Goal: Navigation & Orientation: Find specific page/section

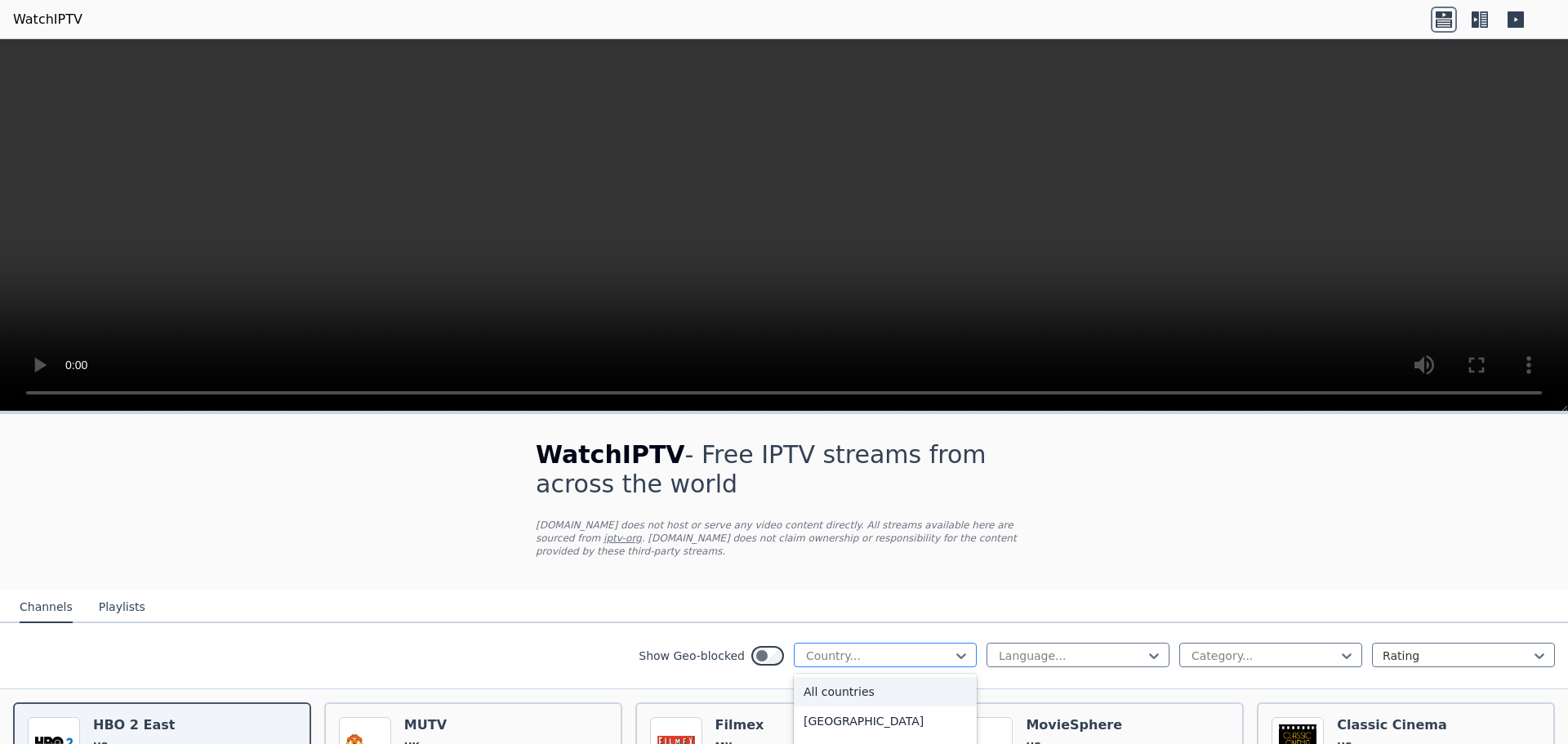
click at [871, 648] on div at bounding box center [878, 655] width 149 height 17
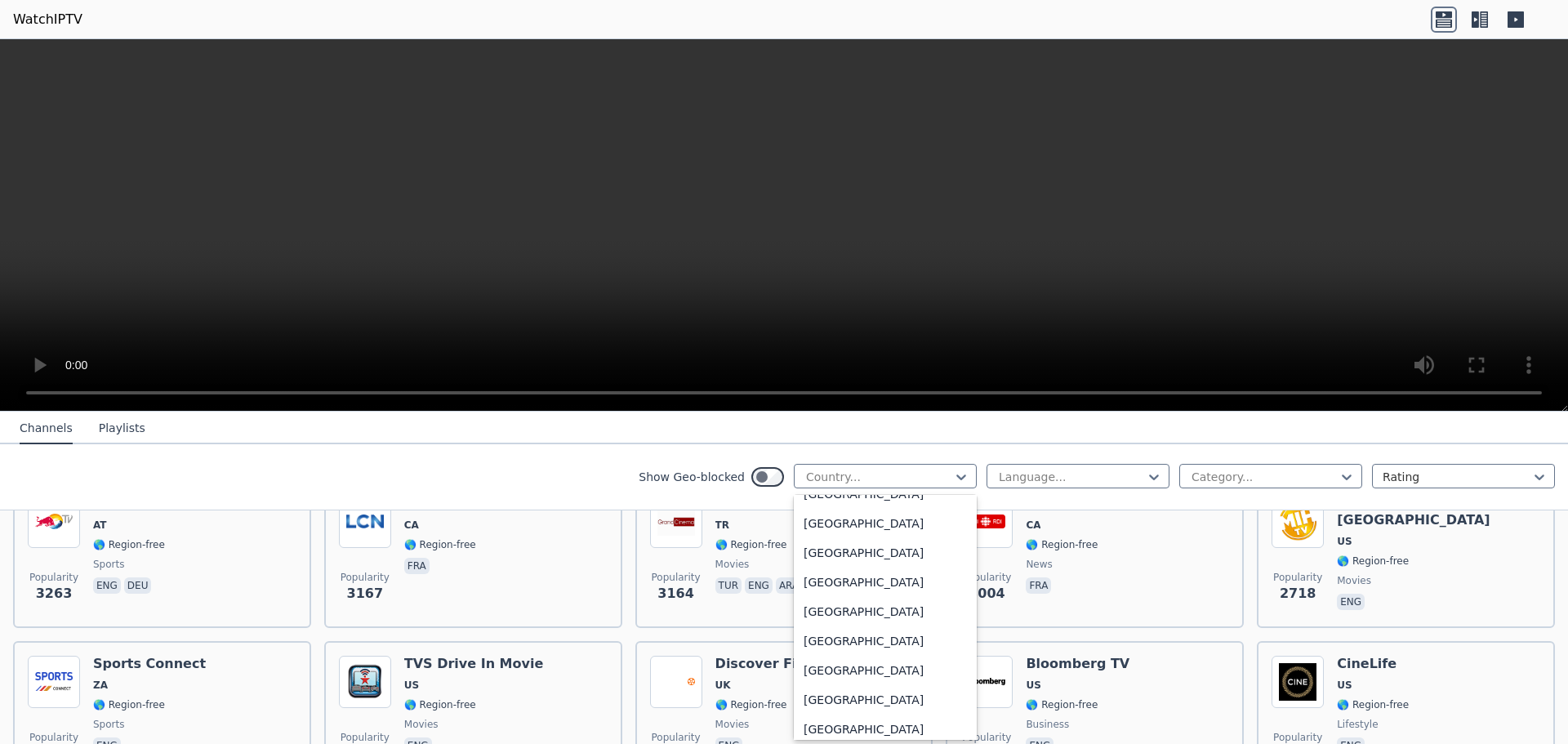
scroll to position [5714, 0]
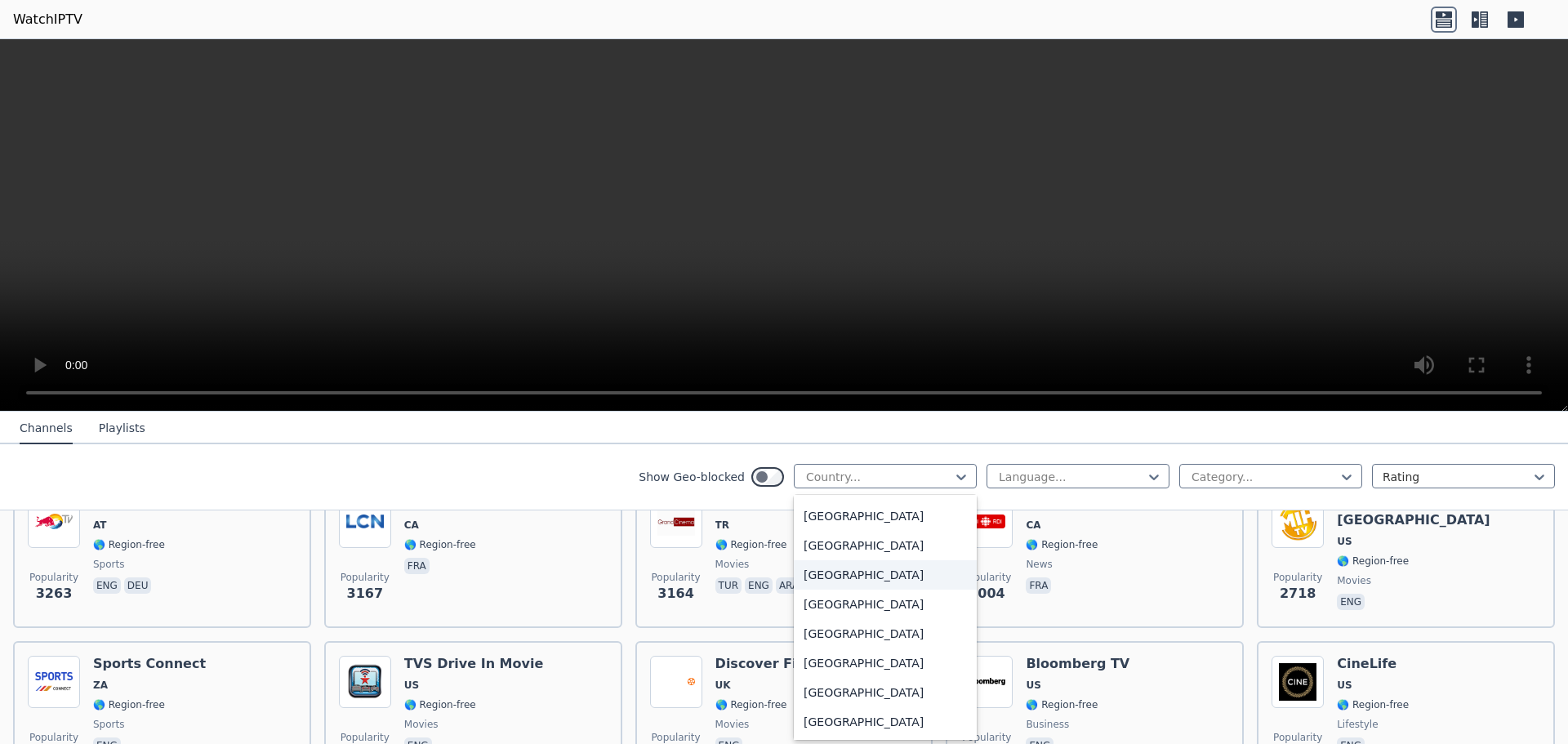
click at [864, 582] on div "[GEOGRAPHIC_DATA]" at bounding box center [885, 575] width 183 height 30
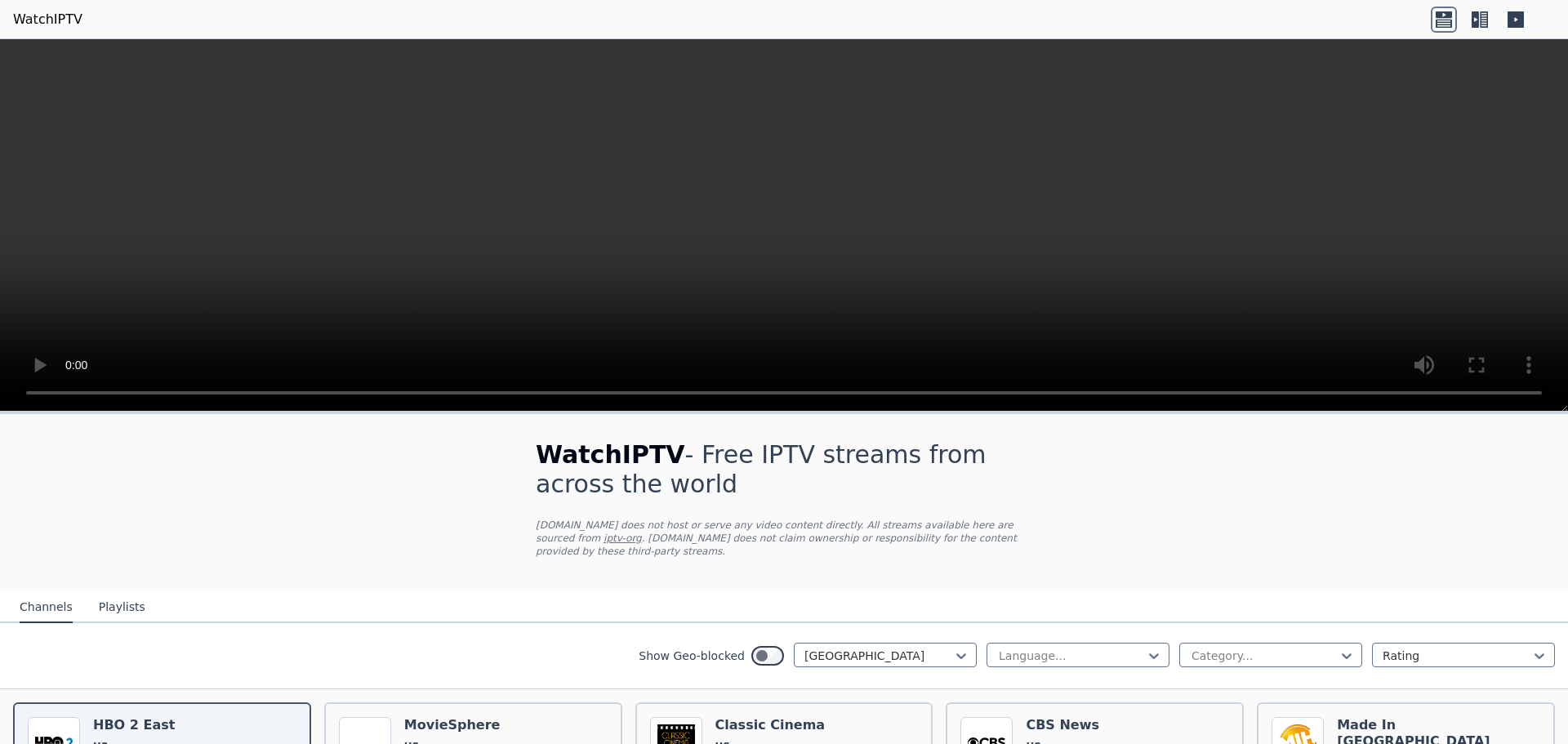
scroll to position [272, 0]
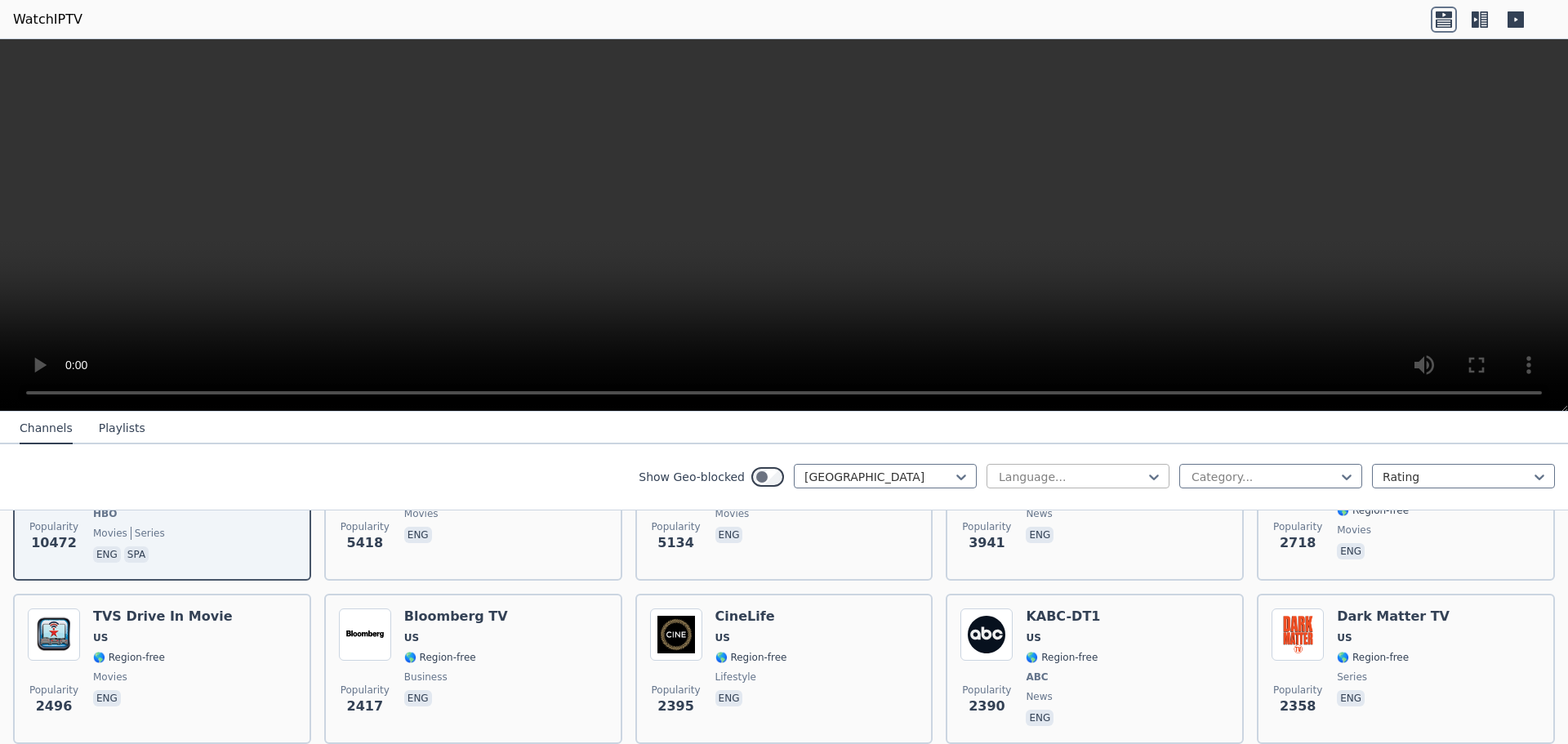
click at [998, 477] on div at bounding box center [1071, 476] width 149 height 17
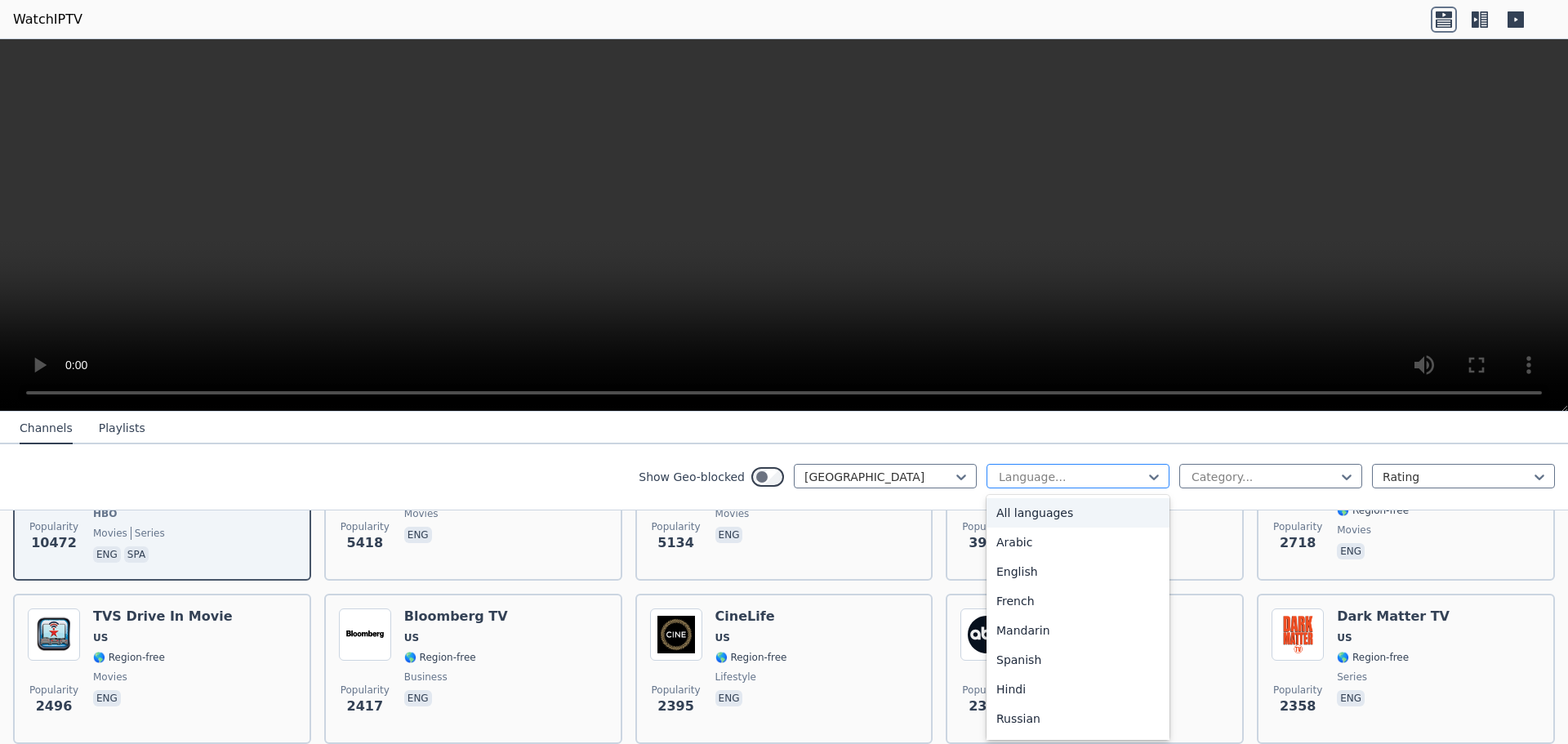
click at [998, 477] on div at bounding box center [1071, 476] width 149 height 17
click at [992, 561] on div "English" at bounding box center [1078, 572] width 183 height 30
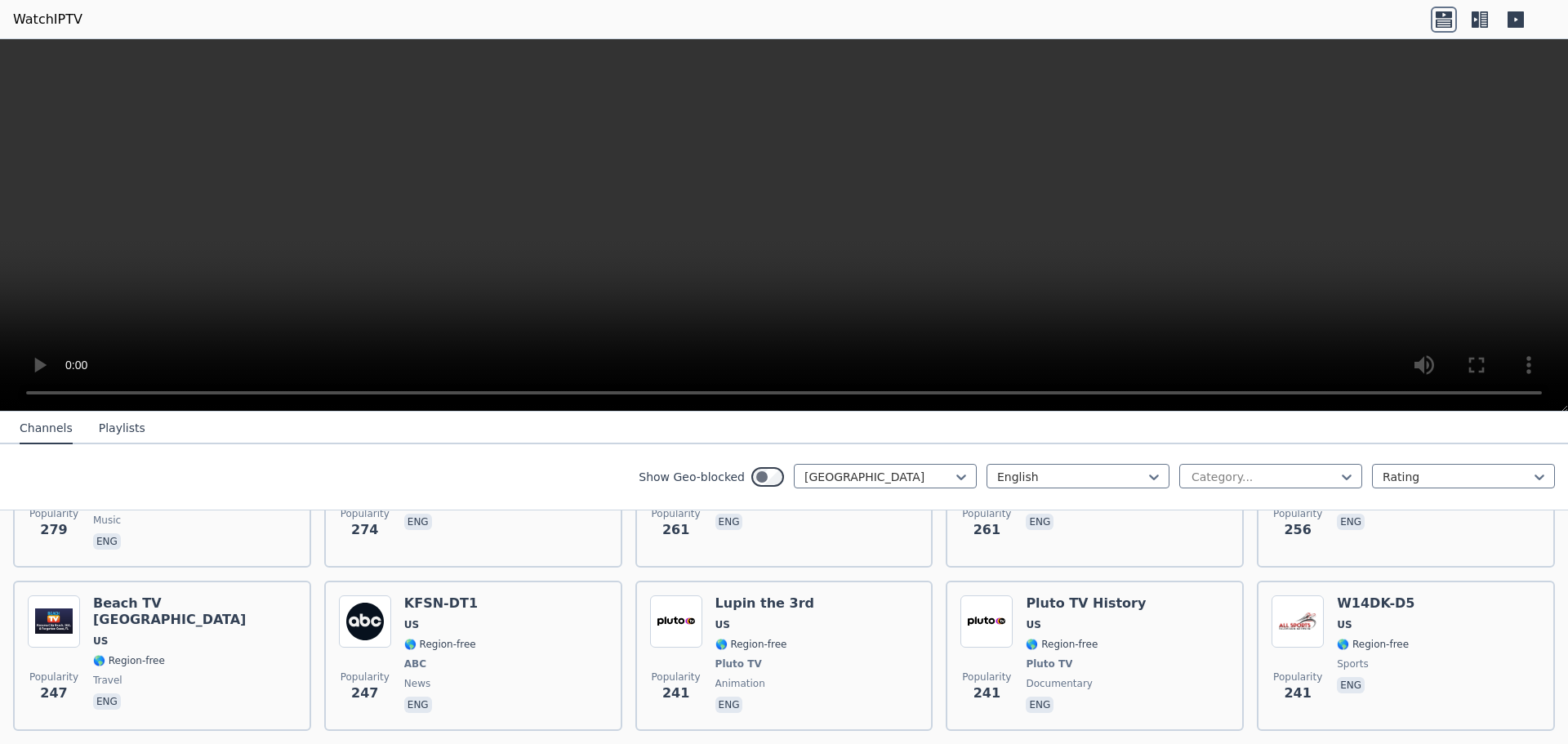
scroll to position [3537, 0]
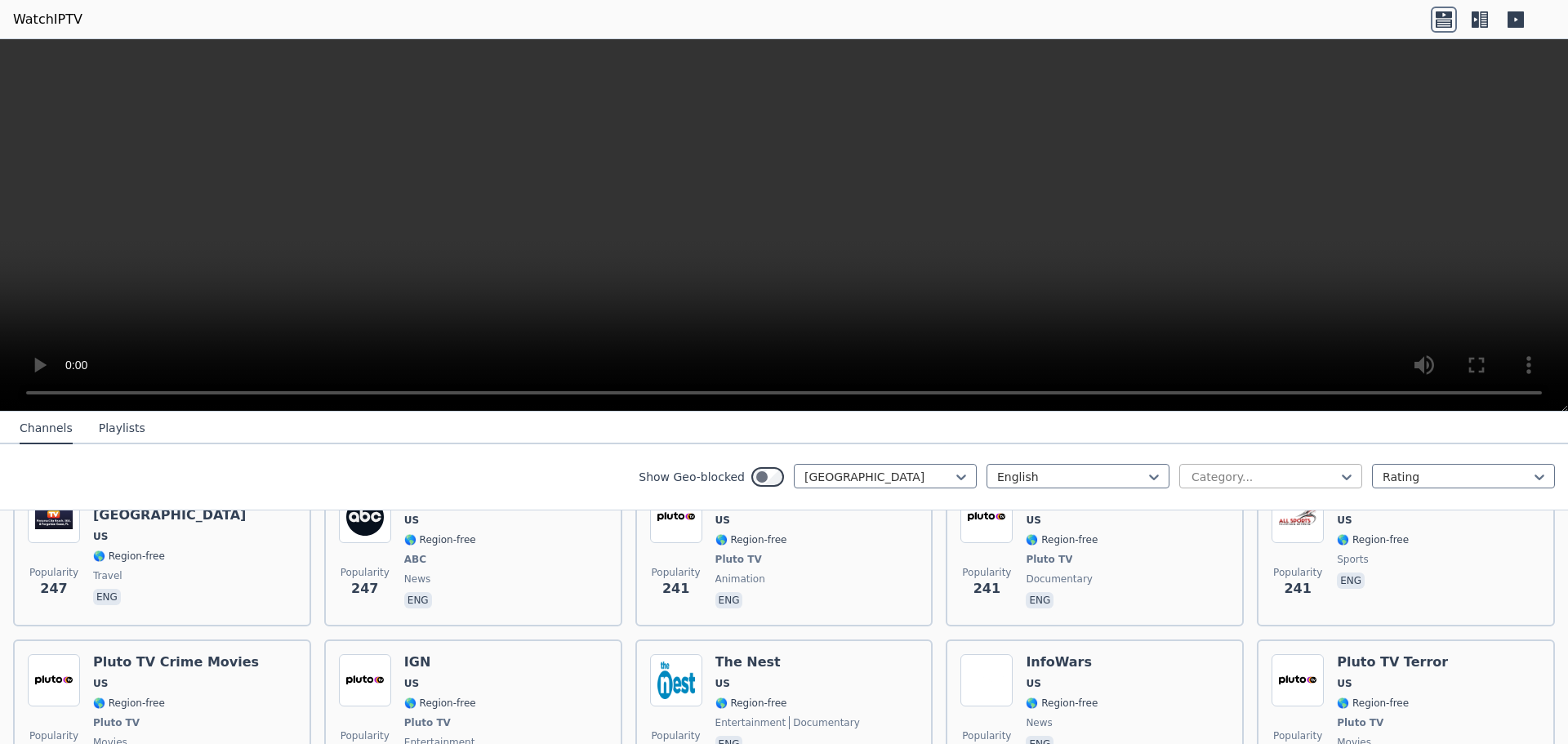
click at [1223, 485] on div "Category..." at bounding box center [1271, 475] width 183 height 24
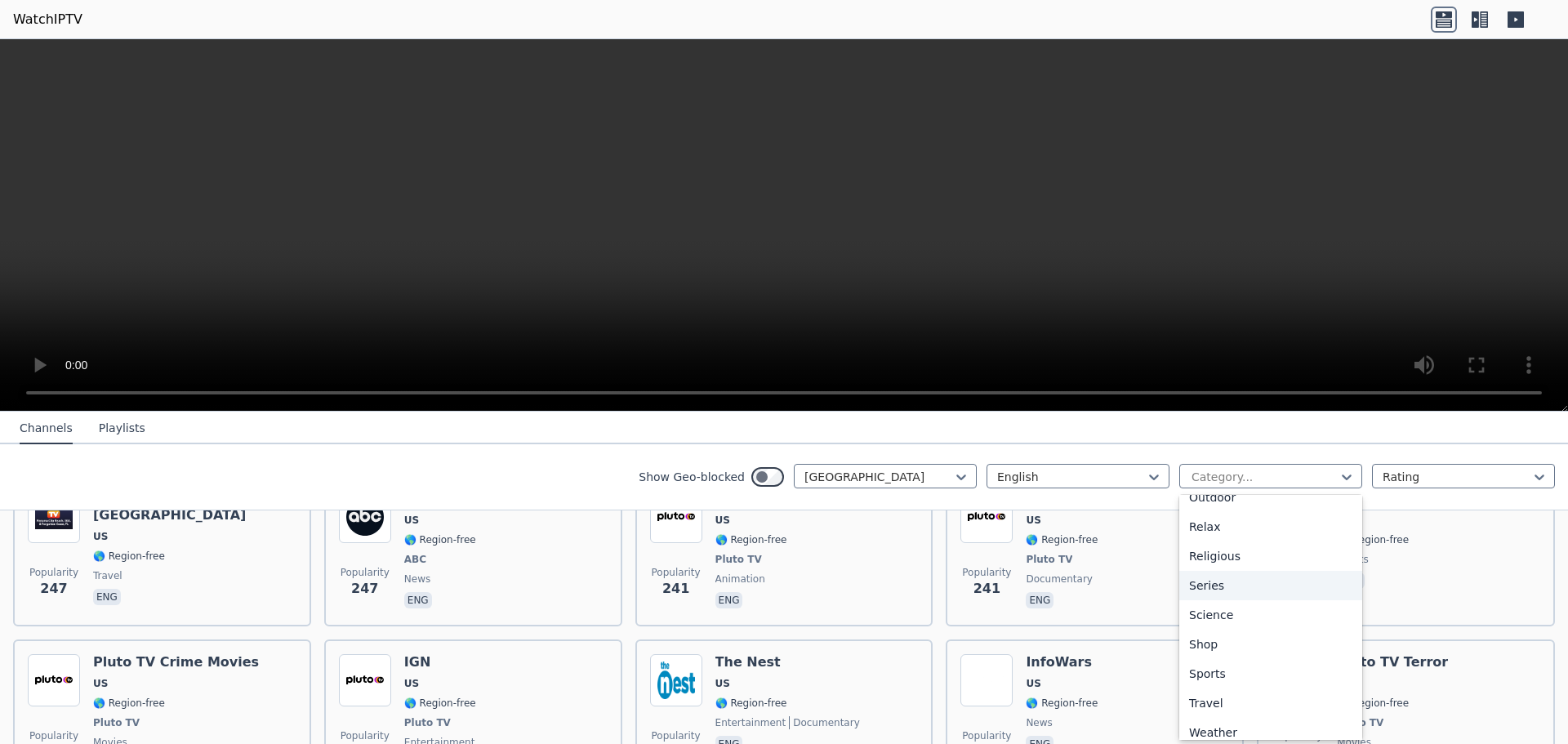
scroll to position [555, 0]
click at [1217, 661] on div "Sports" at bounding box center [1271, 663] width 183 height 30
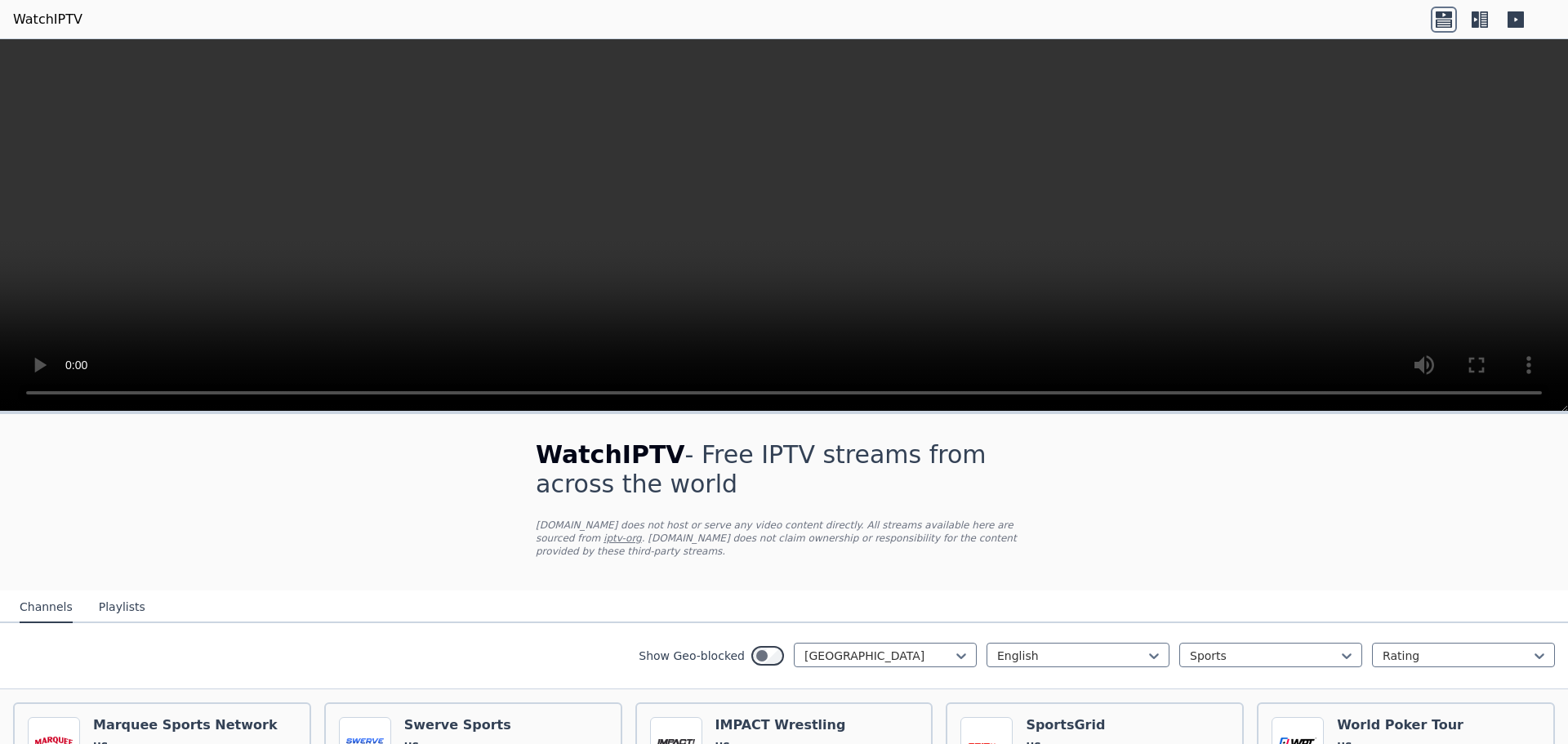
scroll to position [272, 0]
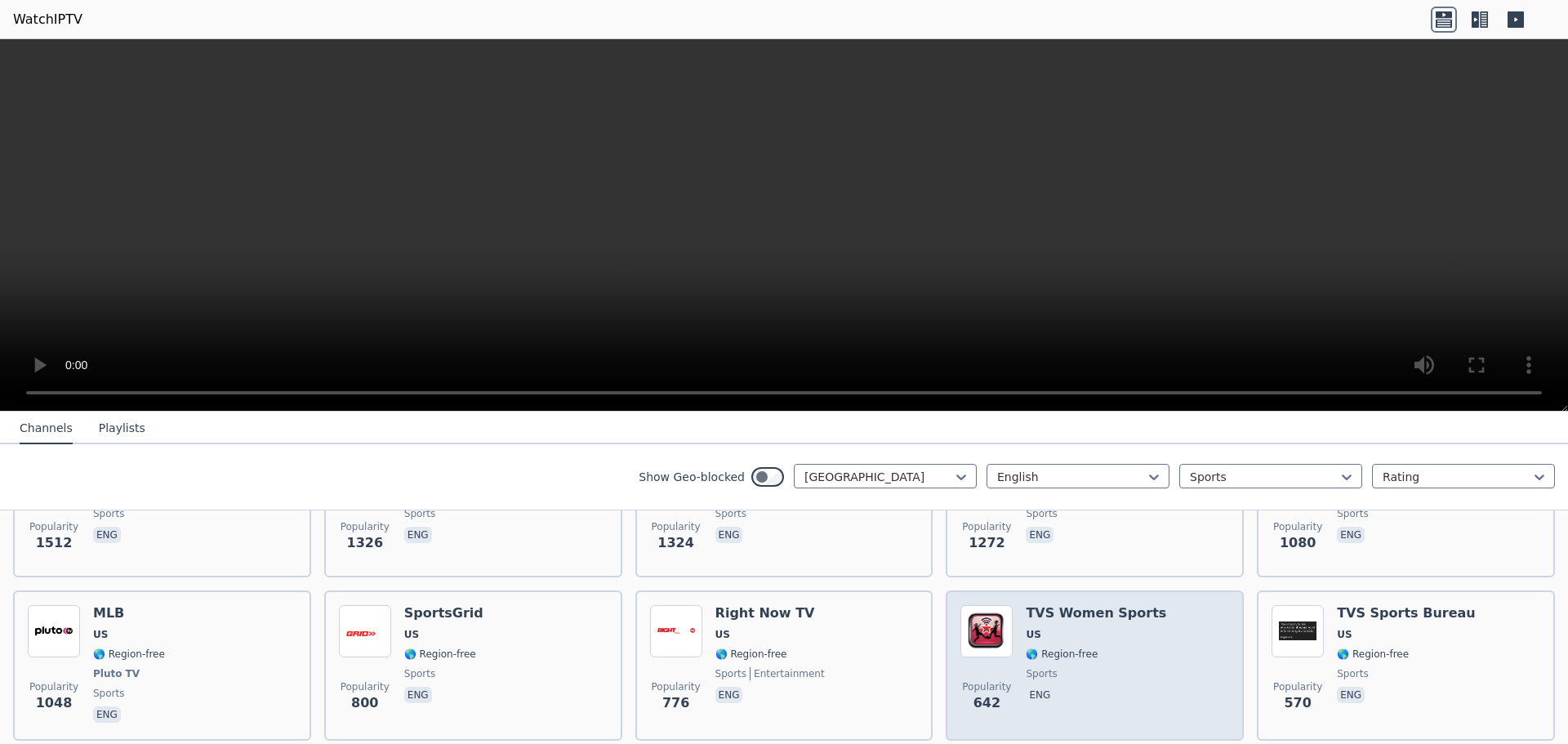
click at [1096, 628] on span "US" at bounding box center [1097, 634] width 141 height 13
